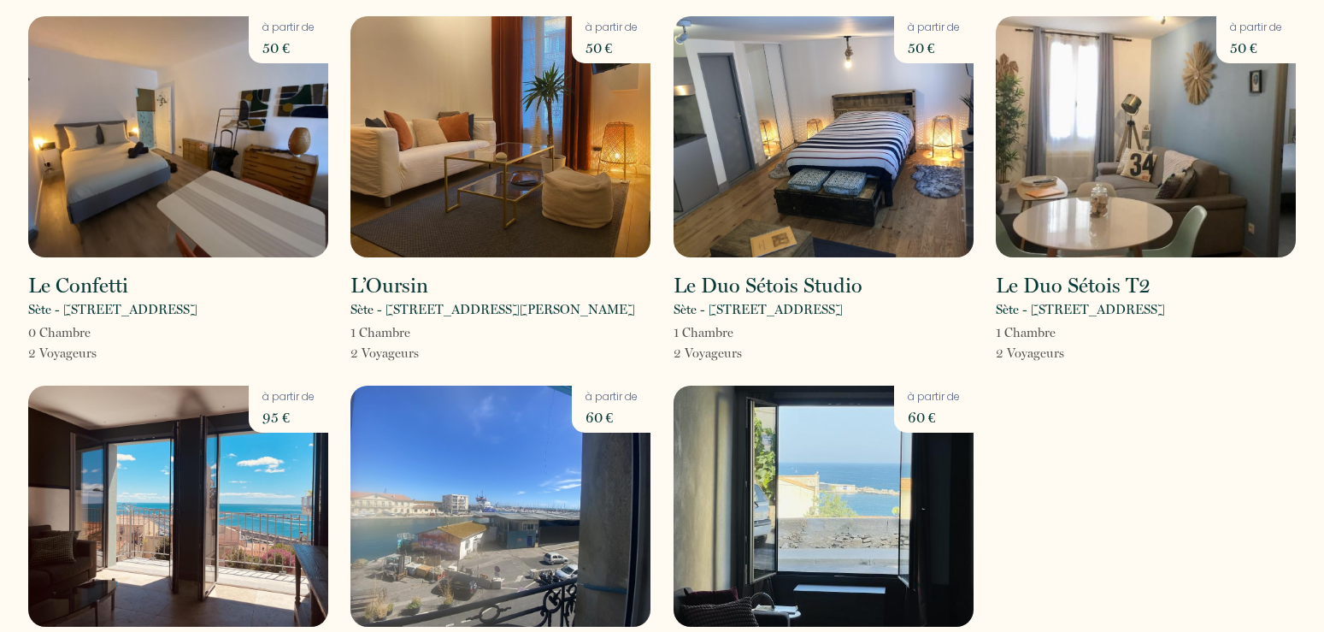
scroll to position [34, 0]
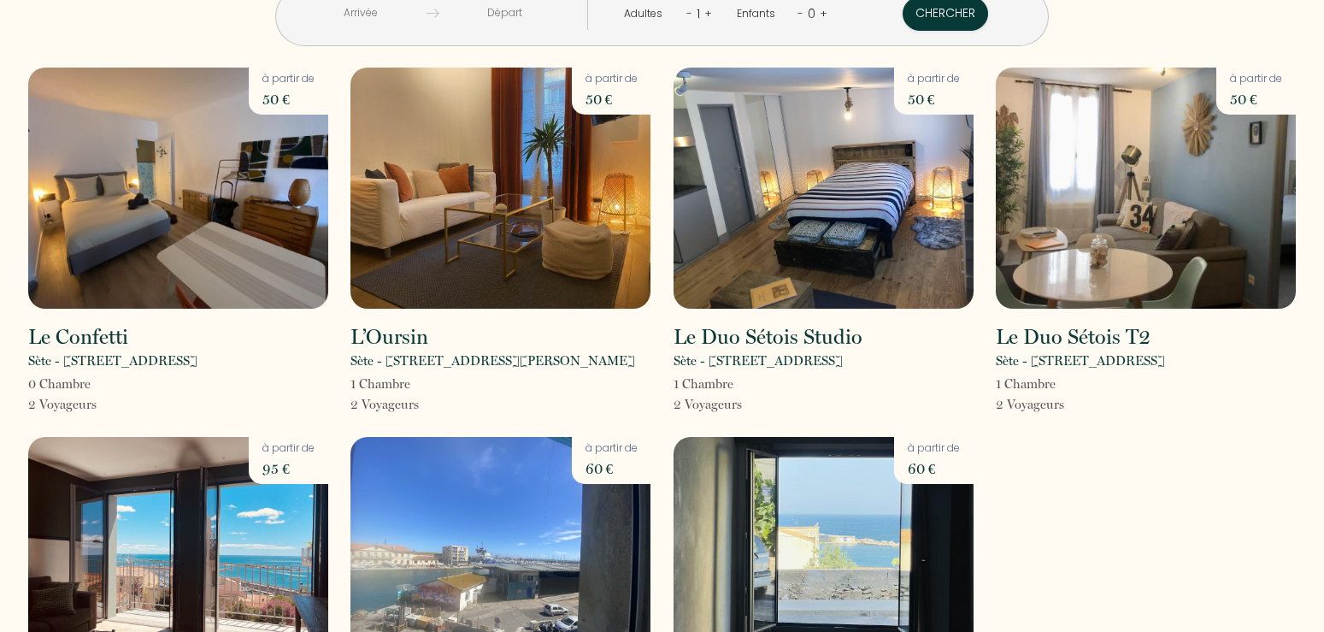
click at [820, 15] on link "+" at bounding box center [824, 13] width 8 height 16
click at [953, 11] on button "Chercher" at bounding box center [944, 14] width 86 height 34
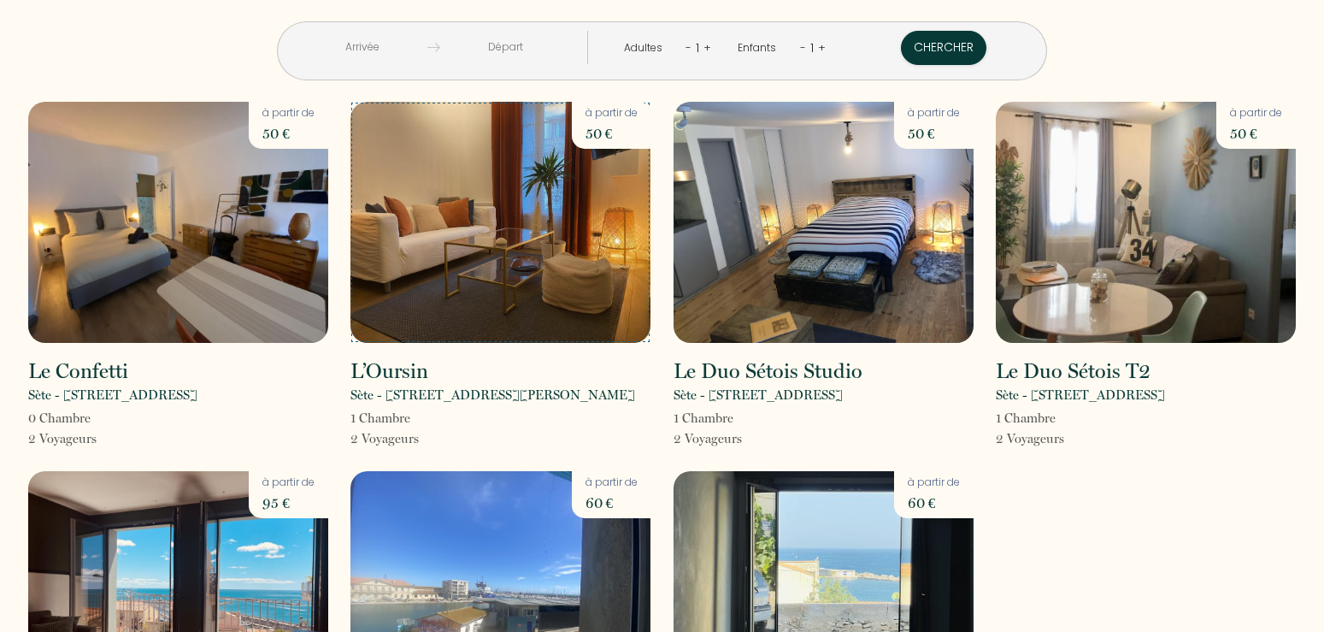
click at [561, 269] on img at bounding box center [501, 222] width 300 height 241
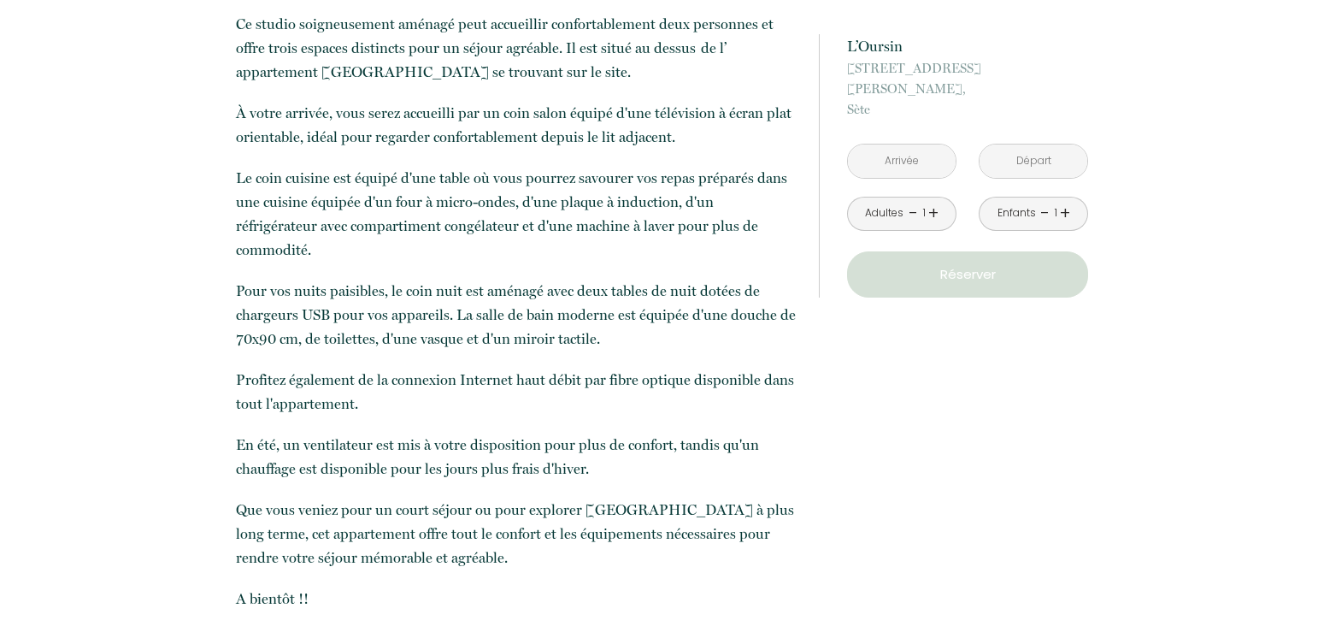
scroll to position [785, 0]
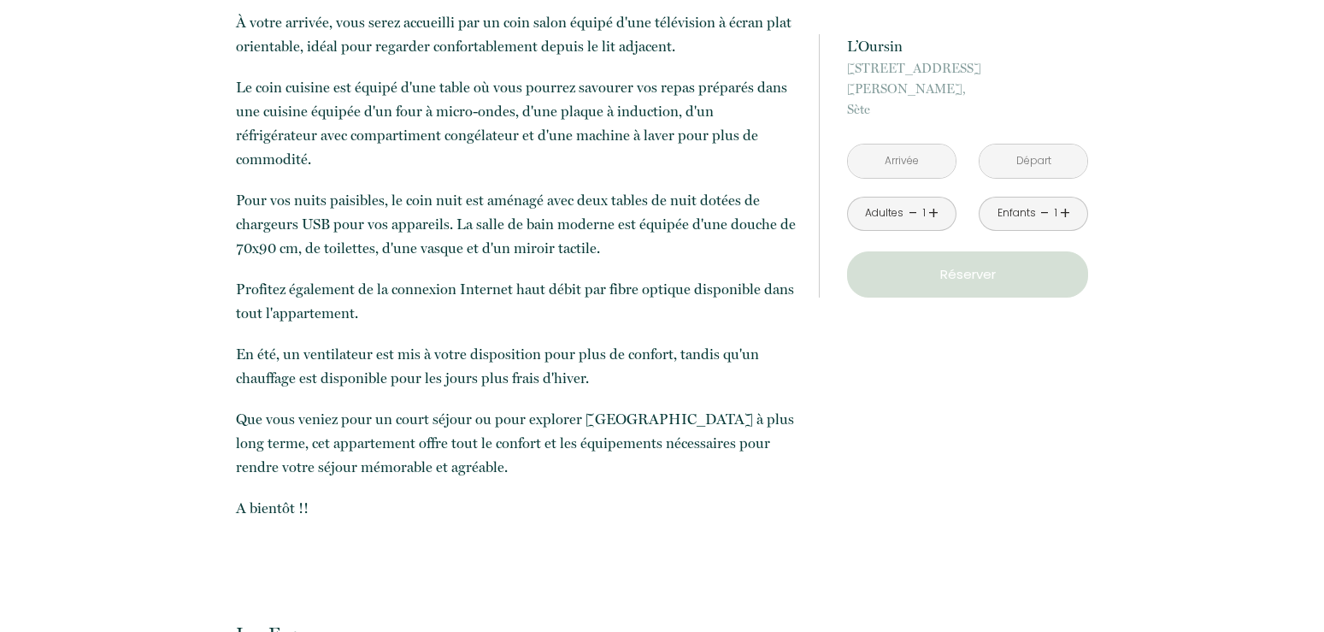
click at [917, 144] on input "text" at bounding box center [902, 160] width 108 height 33
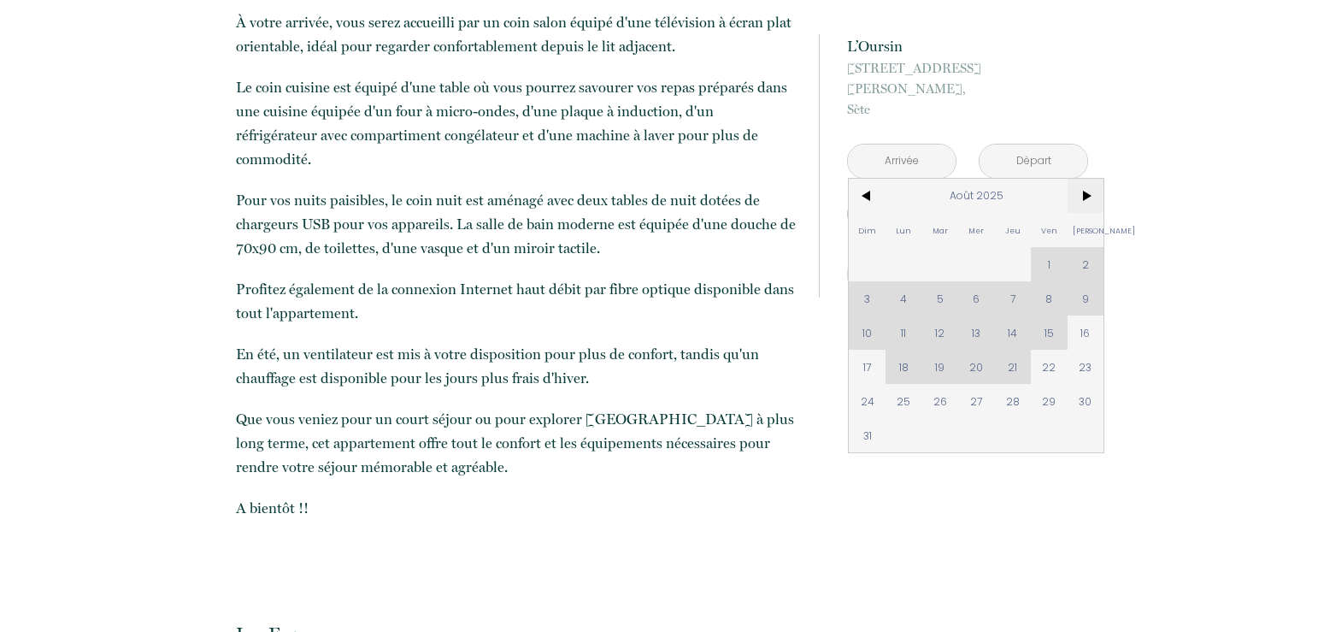
click at [1084, 179] on span ">" at bounding box center [1086, 196] width 37 height 34
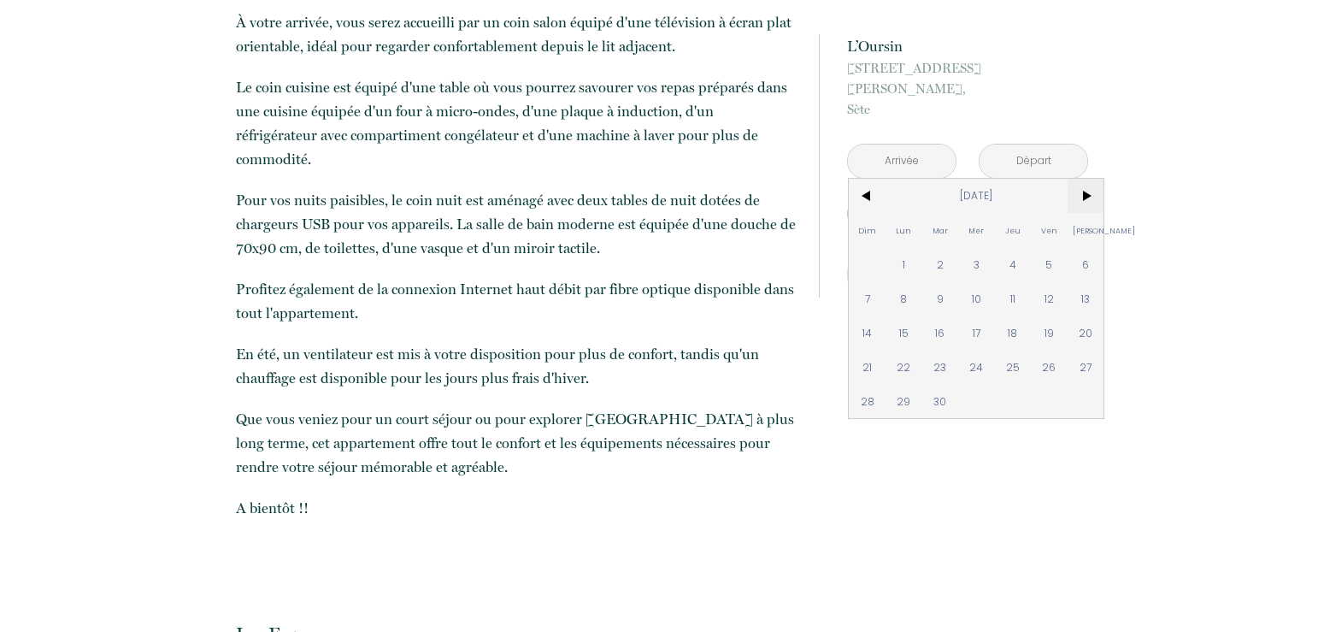
click at [1084, 179] on span ">" at bounding box center [1086, 196] width 37 height 34
click at [976, 281] on span "8" at bounding box center [976, 298] width 37 height 34
type input "[DATE]"
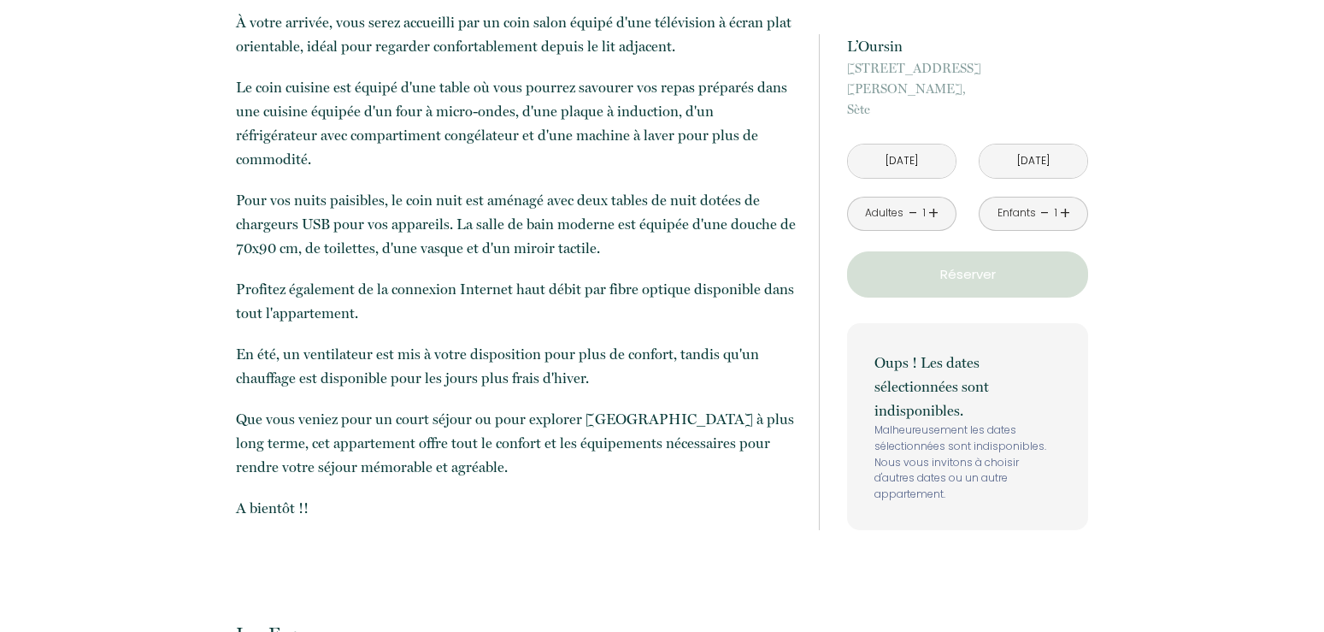
click at [1058, 144] on input "[DATE]" at bounding box center [1034, 160] width 108 height 33
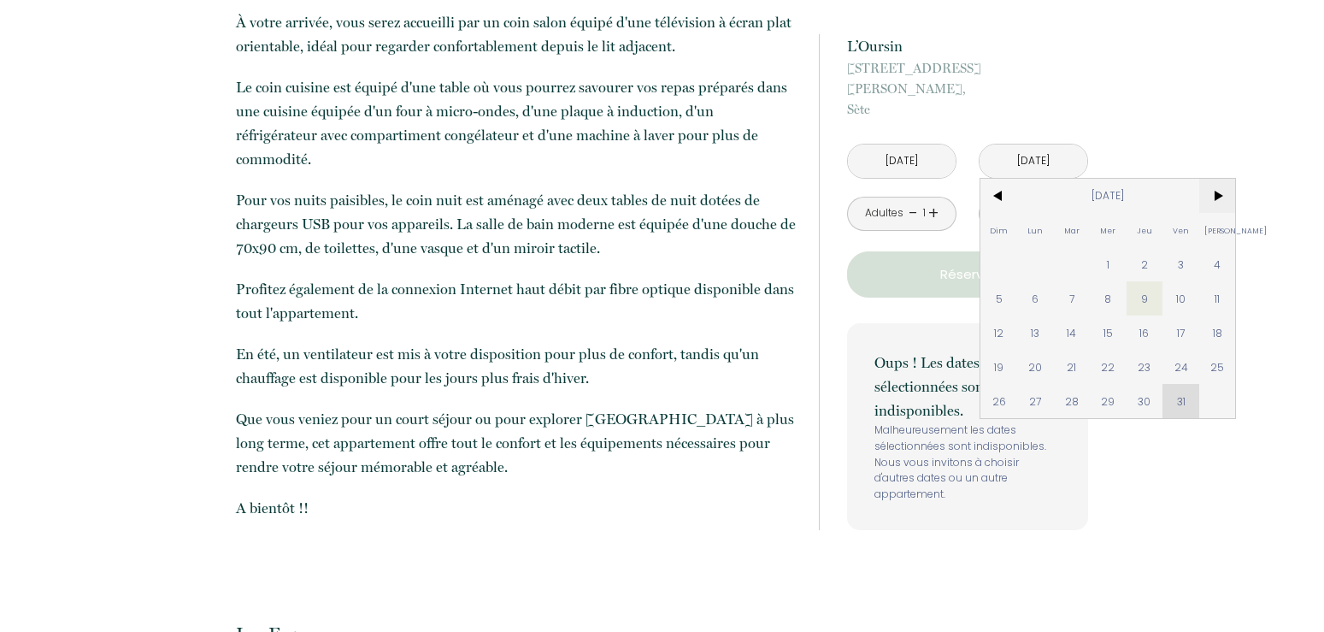
click at [1223, 179] on span ">" at bounding box center [1218, 196] width 37 height 34
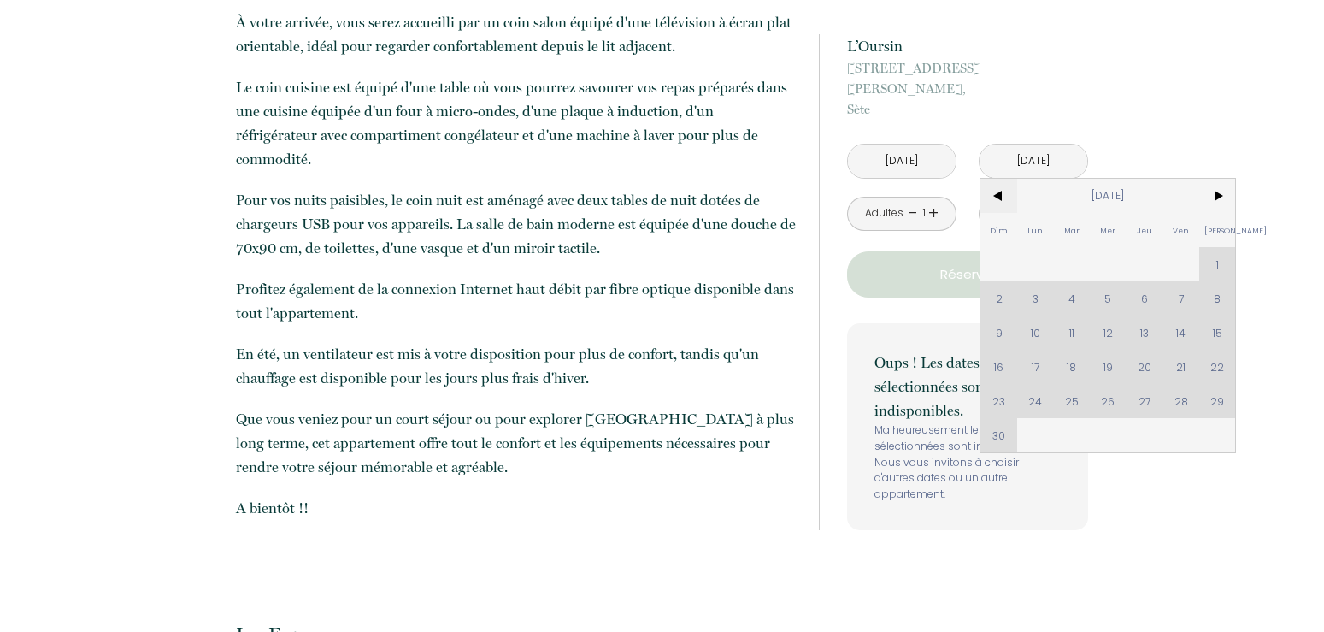
click at [998, 181] on span "<" at bounding box center [999, 196] width 37 height 34
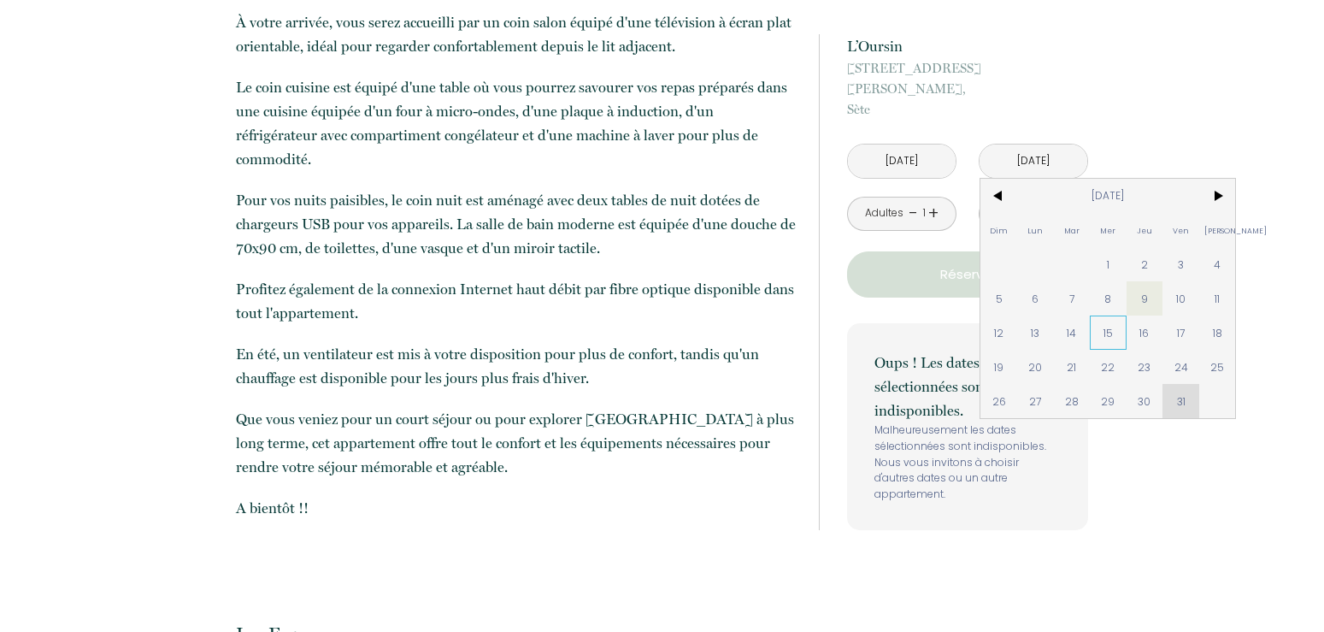
click at [1104, 316] on span "15" at bounding box center [1108, 333] width 37 height 34
type input "[DATE]"
